Goal: Information Seeking & Learning: Stay updated

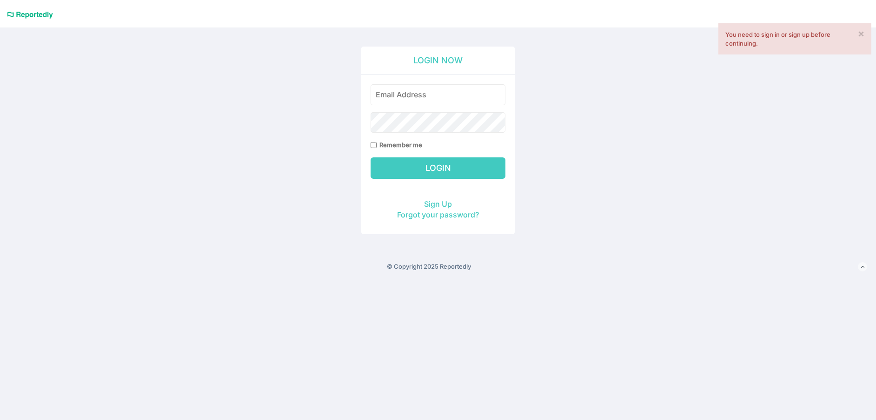
type input "hjmichels@gmail.com"
drag, startPoint x: 0, startPoint y: 0, endPoint x: 456, endPoint y: 95, distance: 465.8
click at [456, 95] on input "hjmichels@gmail.com" at bounding box center [438, 94] width 135 height 21
click at [376, 145] on input "Remember me" at bounding box center [374, 145] width 6 height 6
checkbox input "true"
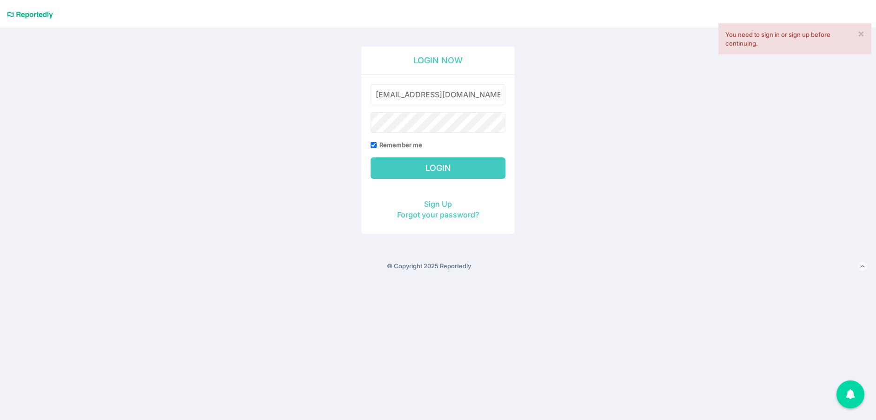
click at [455, 167] on input "Login" at bounding box center [438, 167] width 135 height 21
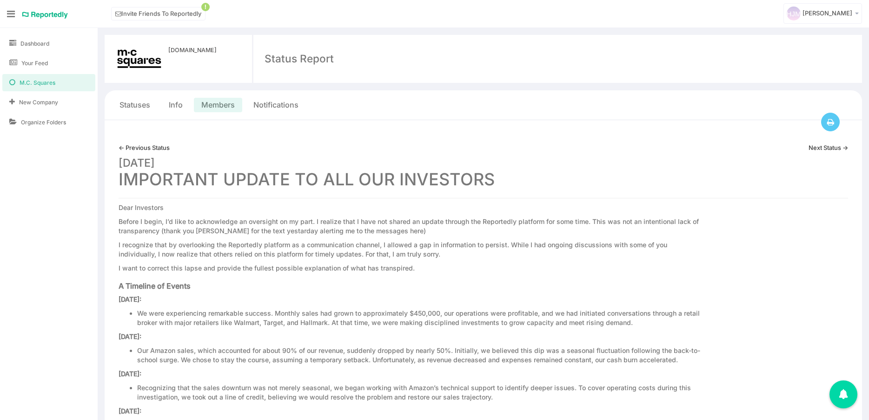
click at [217, 104] on link "Members" at bounding box center [217, 105] width 33 height 11
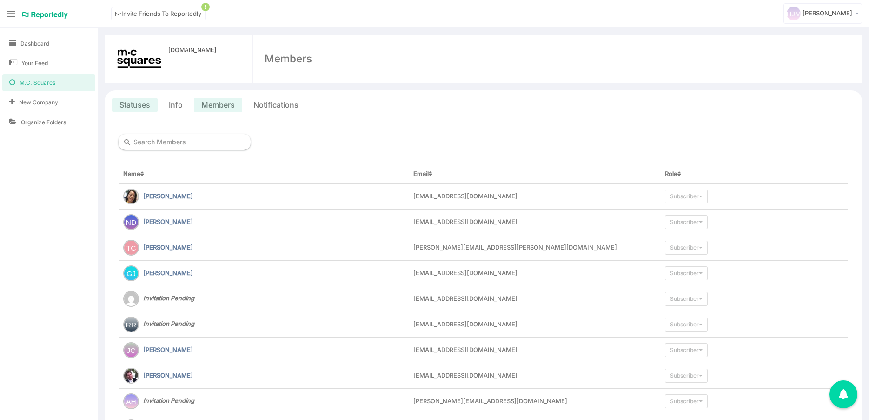
click at [137, 103] on link "Statuses" at bounding box center [135, 105] width 31 height 11
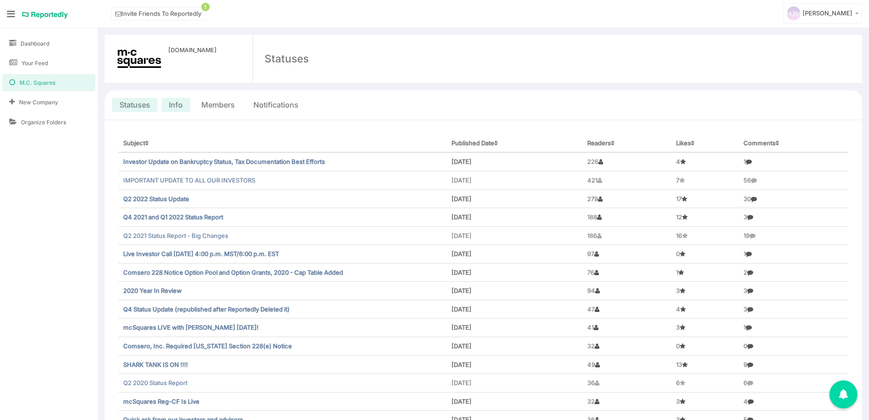
click at [177, 107] on link "Info" at bounding box center [176, 105] width 14 height 11
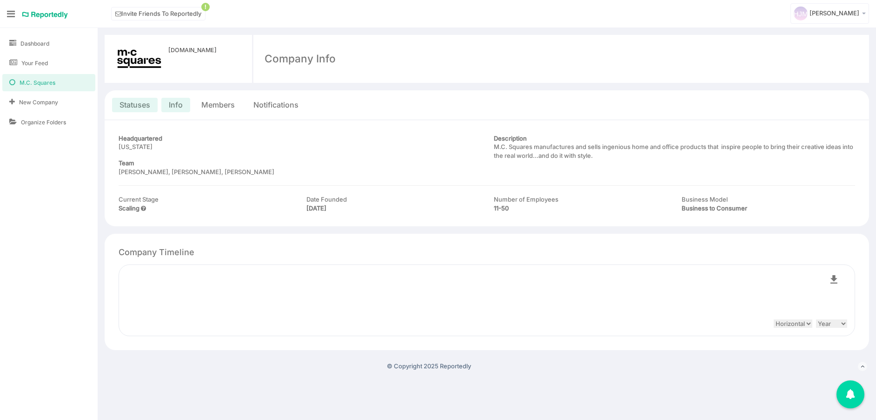
click at [127, 105] on link "Statuses" at bounding box center [135, 105] width 31 height 11
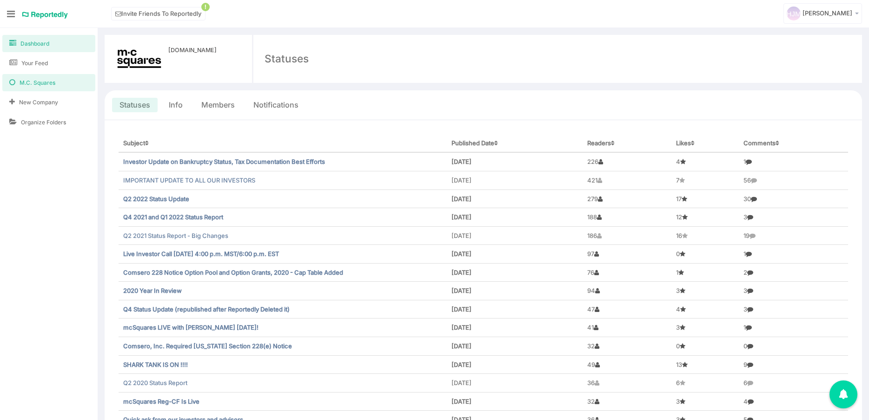
click at [42, 42] on span "Dashboard" at bounding box center [34, 44] width 29 height 8
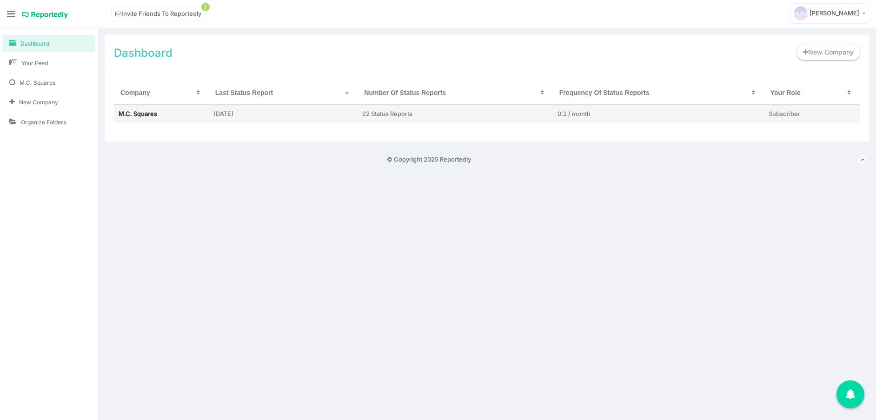
click at [146, 113] on link "M.C. Squares" at bounding box center [138, 113] width 39 height 7
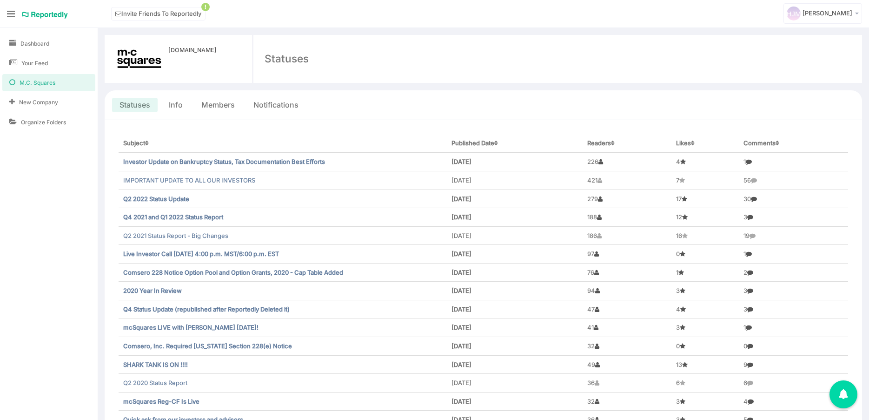
drag, startPoint x: 113, startPoint y: 142, endPoint x: 109, endPoint y: 252, distance: 110.3
click at [110, 259] on div "Subject Published Date Readers Likes Comments Investor Update on Bankruptcy Sta…" at bounding box center [484, 350] width 758 height 461
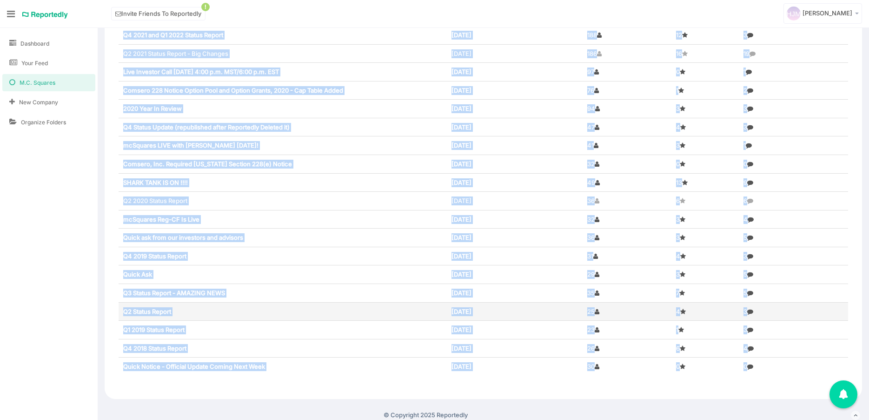
scroll to position [186, 0]
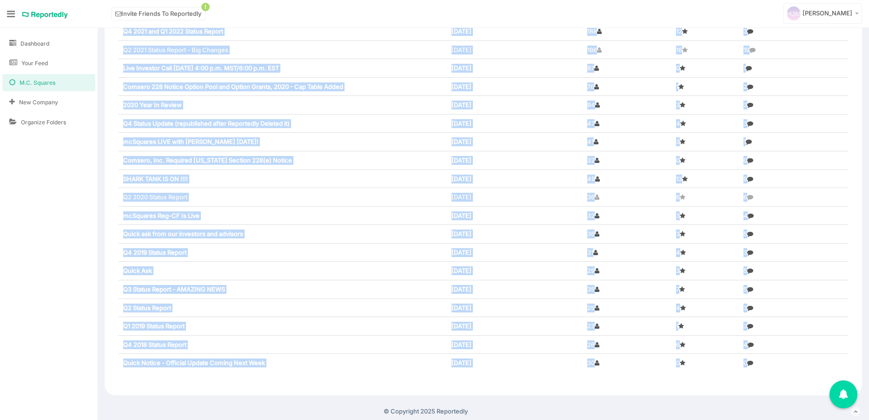
drag, startPoint x: 121, startPoint y: 154, endPoint x: 222, endPoint y: 387, distance: 254.0
click at [226, 396] on section "[DOMAIN_NAME] Statuses Statuses Info Members Notifications Subject Published Da…" at bounding box center [484, 122] width 772 height 560
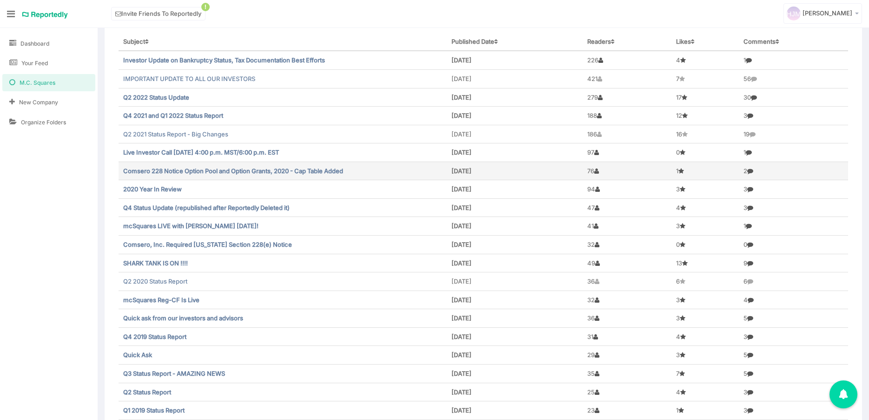
scroll to position [46, 0]
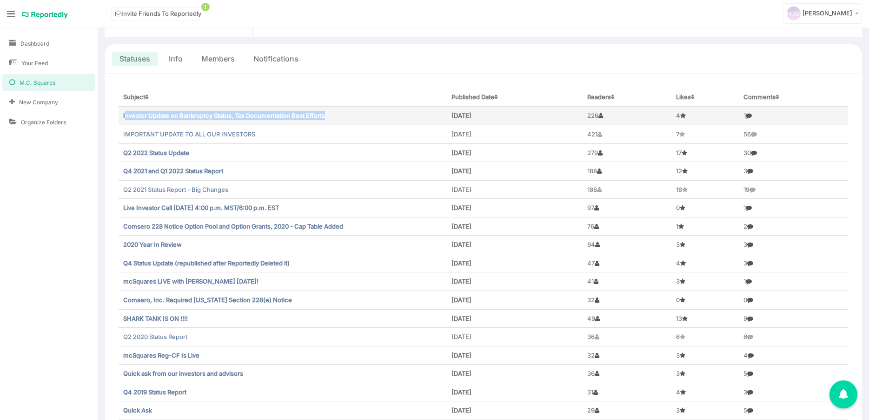
drag, startPoint x: 125, startPoint y: 110, endPoint x: 288, endPoint y: 122, distance: 163.8
click at [311, 115] on td "Investor Update on Bankruptcy Status, Tax Documentation Best Efforts" at bounding box center [283, 115] width 328 height 19
click at [288, 122] on td "Investor Update on Bankruptcy Status, Tax Documentation Best Efforts" at bounding box center [283, 115] width 328 height 19
click at [236, 114] on link "Investor Update on Bankruptcy Status, Tax Documentation Best Efforts" at bounding box center [224, 115] width 202 height 7
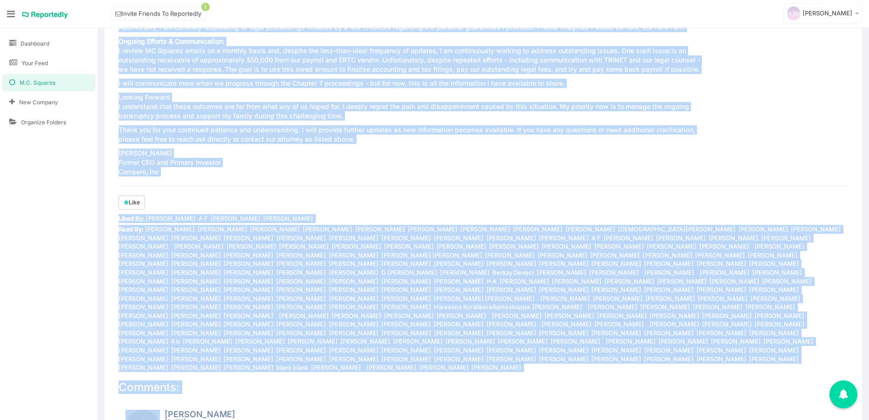
scroll to position [574, 0]
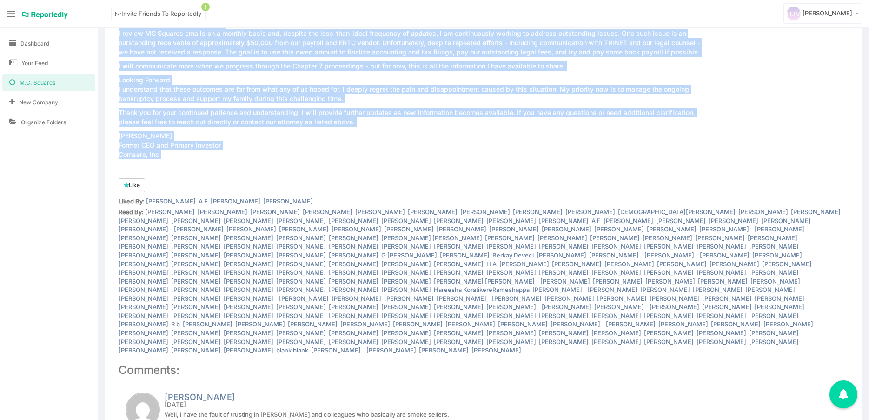
drag, startPoint x: 118, startPoint y: 113, endPoint x: 236, endPoint y: 187, distance: 139.3
click at [236, 187] on div "← Previous Status March 18, 2025 Investor Update on Bankruptcy Status, Tax Docu…" at bounding box center [484, 48] width 758 height 1005
copy div "March 18, 2025 Investor Update on Bankruptcy Status, Tax Documentation Best Eff…"
click at [454, 31] on p "Ongoing Efforts & Communication: I review MC Squares emails on a monthly basis …" at bounding box center [411, 38] width 584 height 37
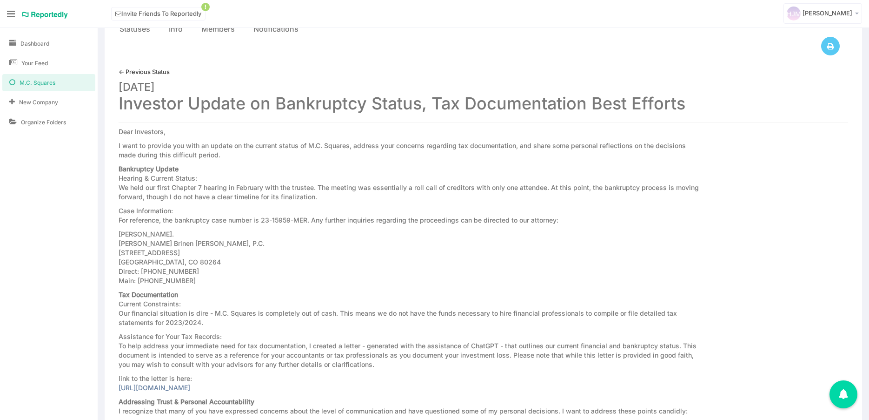
scroll to position [0, 0]
